Goal: Task Accomplishment & Management: Manage account settings

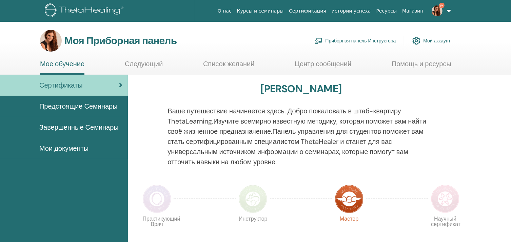
click at [363, 40] on ya-tr-span "Приборная панель Инструктора" at bounding box center [360, 41] width 70 height 6
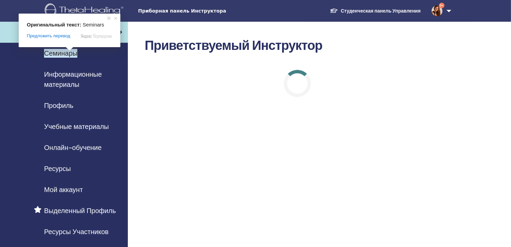
click at [69, 55] on ya-tr-span "Семинары" at bounding box center [60, 53] width 33 height 9
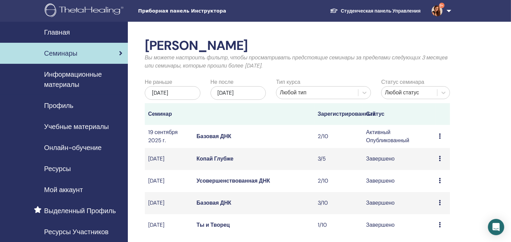
click at [441, 140] on div "Preview Edit Attendees Cancel" at bounding box center [443, 136] width 8 height 8
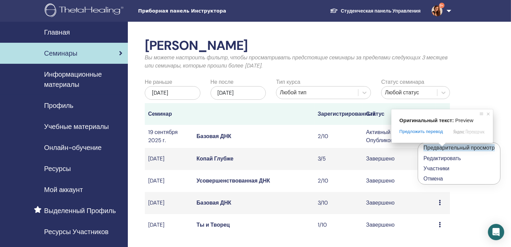
click at [443, 146] on span at bounding box center [441, 144] width 9 height 4
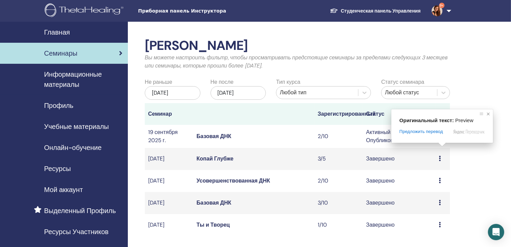
click at [489, 112] on span at bounding box center [488, 113] width 7 height 7
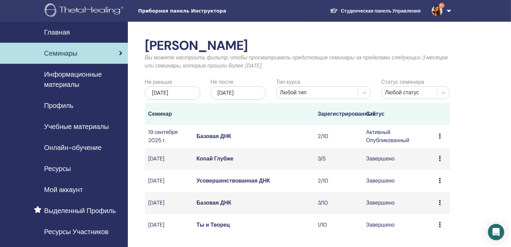
click at [439, 139] on icon at bounding box center [440, 135] width 2 height 5
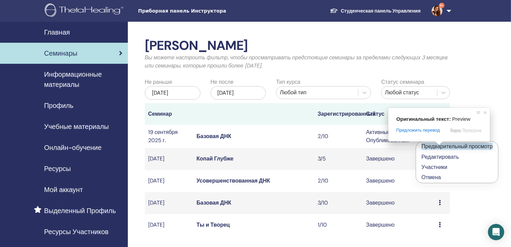
click at [439, 148] on ya-tr-span "Предварительный просмотр" at bounding box center [456, 146] width 71 height 7
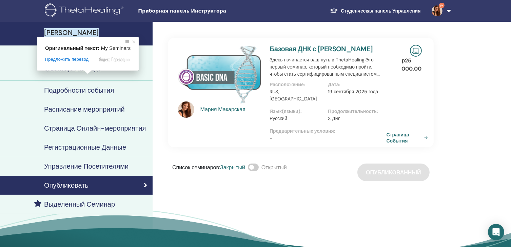
click at [86, 33] on ya-tr-span "Мои Семинары" at bounding box center [71, 32] width 55 height 9
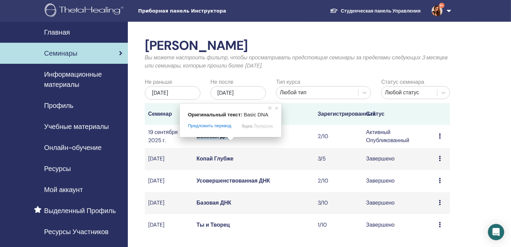
click at [221, 140] on ya-tr-span "Базовая ДНК" at bounding box center [214, 135] width 35 height 7
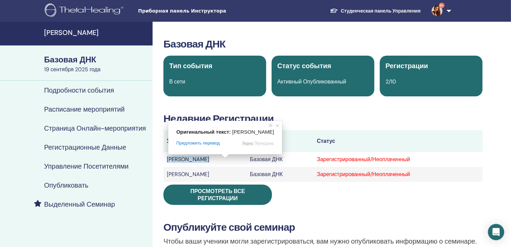
click at [209, 161] on ya-tr-span "[PERSON_NAME]" at bounding box center [188, 159] width 42 height 7
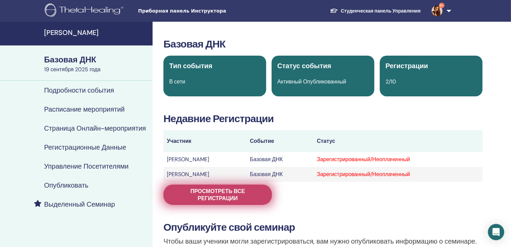
click at [240, 193] on ya-tr-span "Просмотреть все регистрации" at bounding box center [217, 194] width 55 height 14
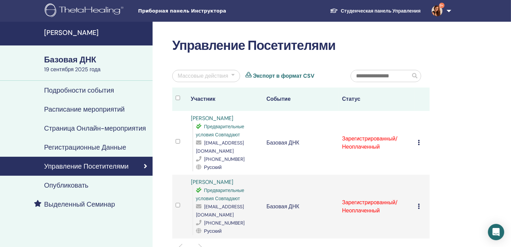
click at [417, 140] on icon at bounding box center [418, 142] width 2 height 5
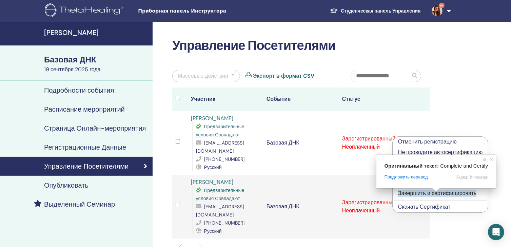
click at [433, 194] on ya-tr-span "Завершить и сертифицировать" at bounding box center [437, 192] width 78 height 7
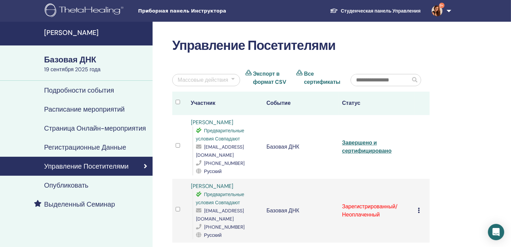
click at [419, 207] on icon at bounding box center [418, 209] width 2 height 5
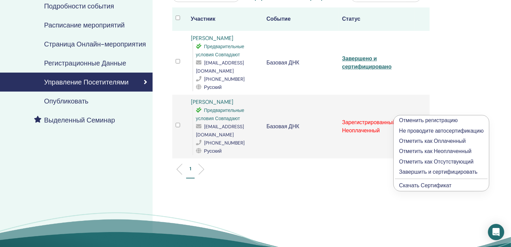
scroll to position [85, 0]
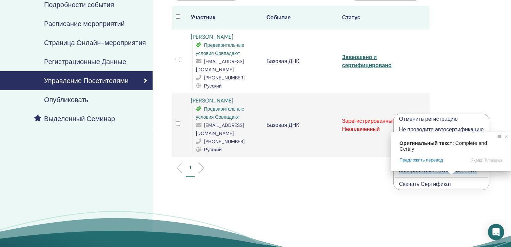
click at [462, 170] on ya-tr-span "Завершить и сертифицировать" at bounding box center [438, 170] width 78 height 7
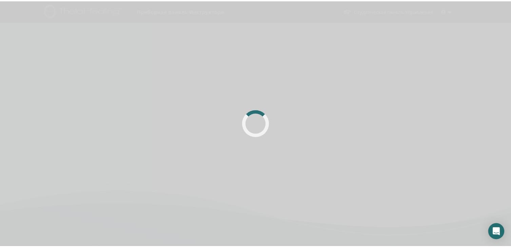
scroll to position [85, 0]
